Goal: Information Seeking & Learning: Learn about a topic

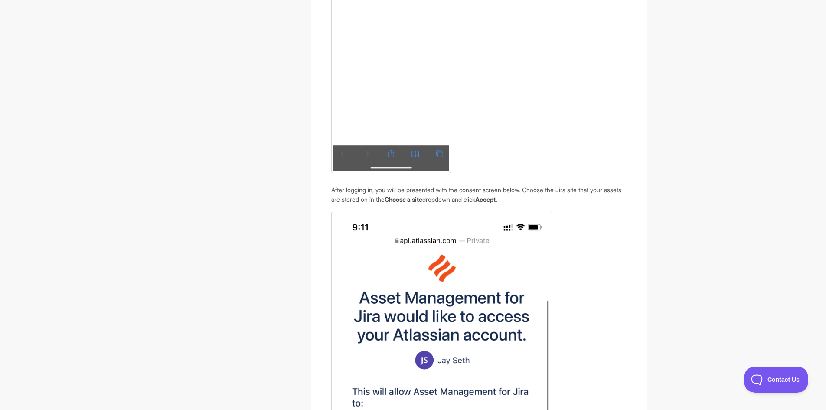
scroll to position [1041, 0]
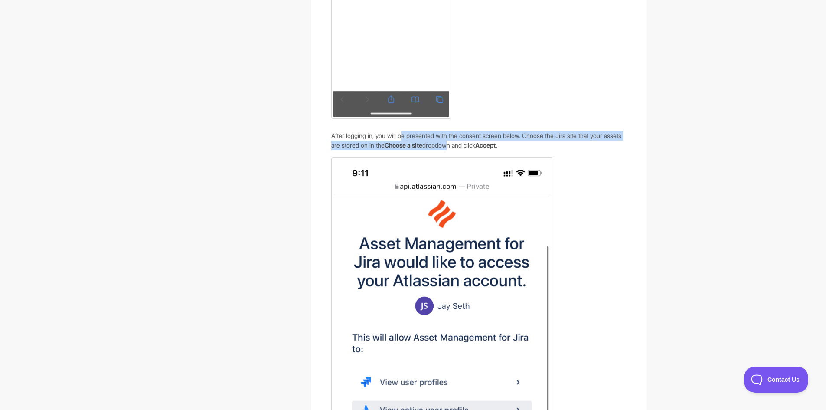
drag, startPoint x: 406, startPoint y: 145, endPoint x: 472, endPoint y: 153, distance: 66.4
click at [472, 150] on p "After logging in, you will be presented with the consent screen below. Choose t…" at bounding box center [478, 7] width 295 height 285
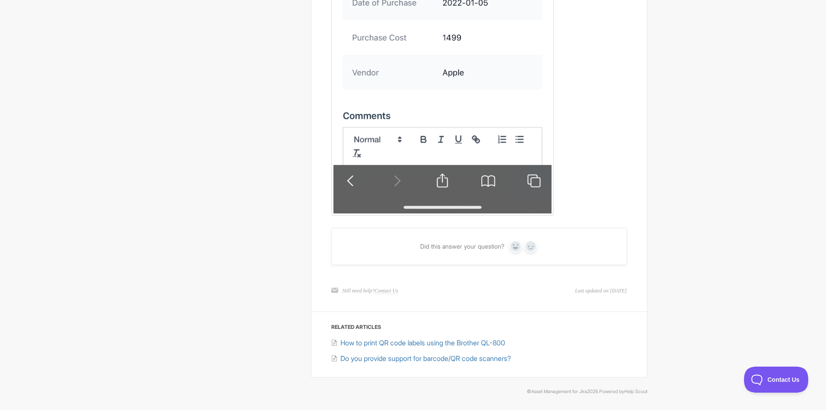
scroll to position [1968, 0]
click at [577, 337] on li "How to print QR code labels using the Brother QL-800" at bounding box center [483, 343] width 285 height 16
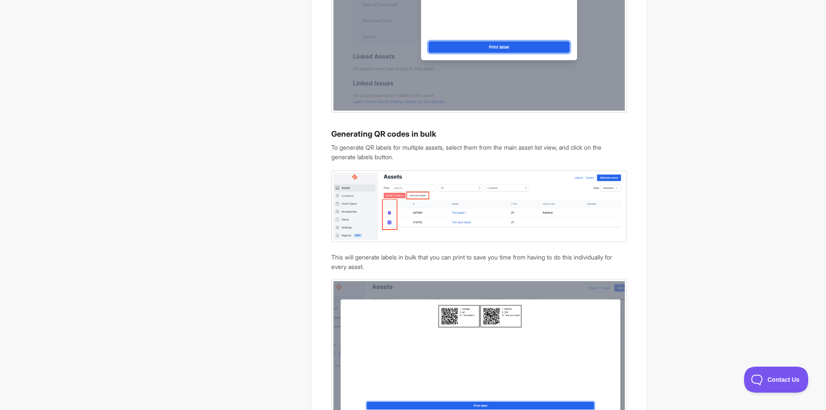
scroll to position [429, 0]
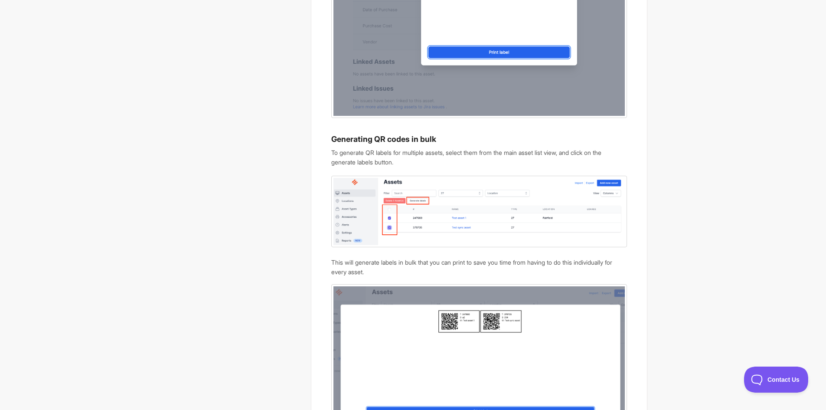
click at [361, 209] on img at bounding box center [478, 212] width 295 height 72
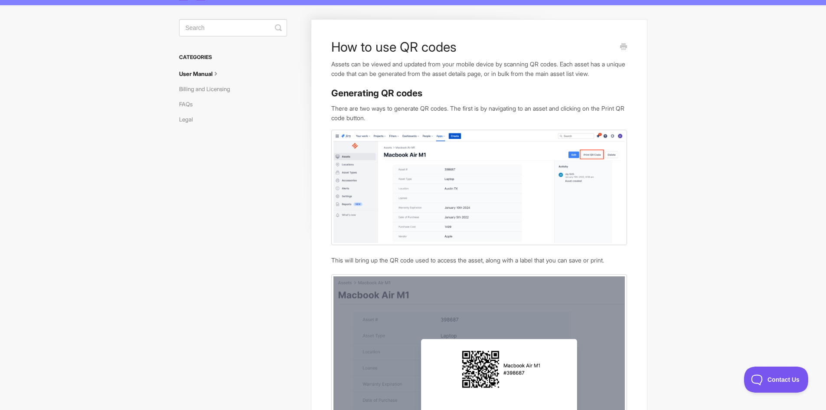
scroll to position [0, 0]
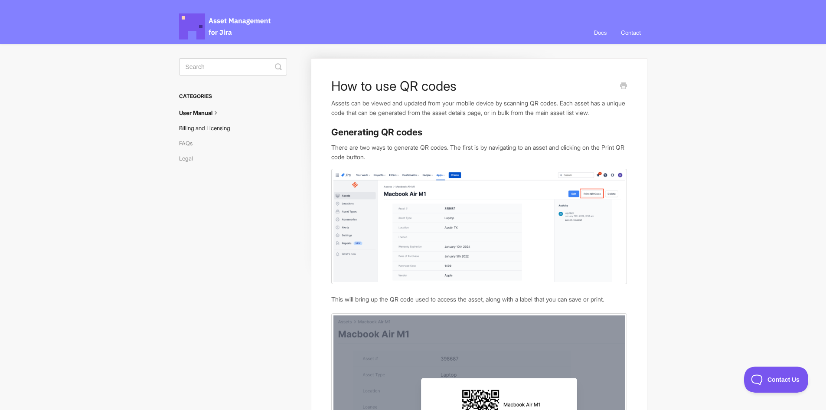
click at [191, 131] on link "Billing and Licensing" at bounding box center [208, 128] width 58 height 14
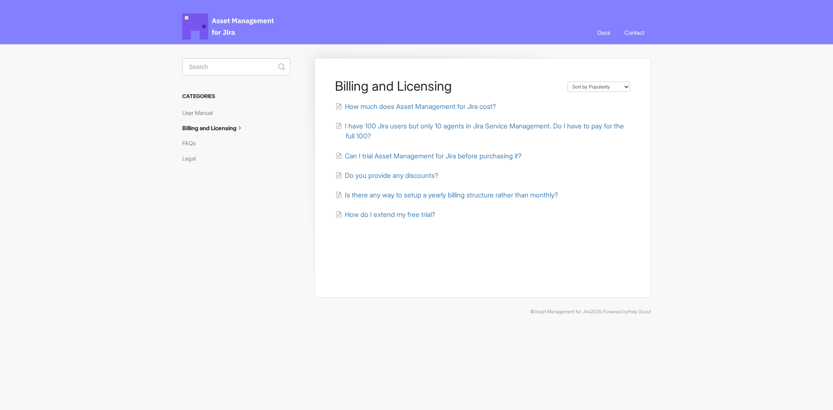
click at [207, 128] on link "Billing and Licensing" at bounding box center [216, 128] width 69 height 14
